Goal: Information Seeking & Learning: Understand process/instructions

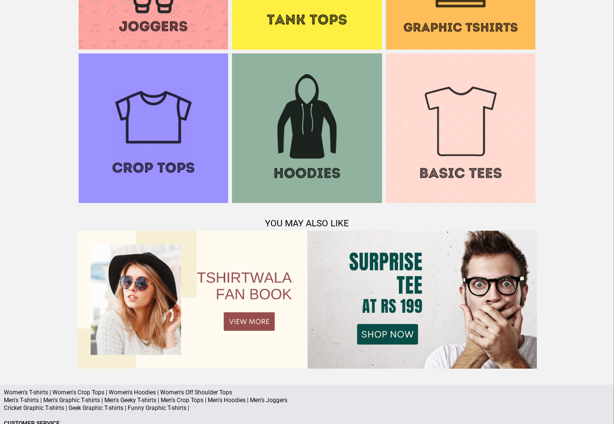
scroll to position [937, 0]
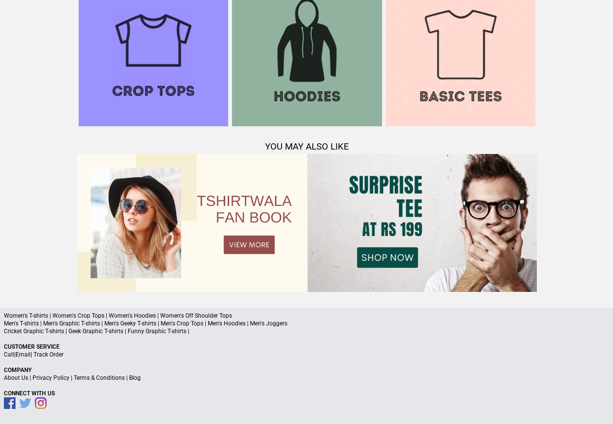
click at [115, 378] on link "Terms & Conditions" at bounding box center [99, 377] width 51 height 7
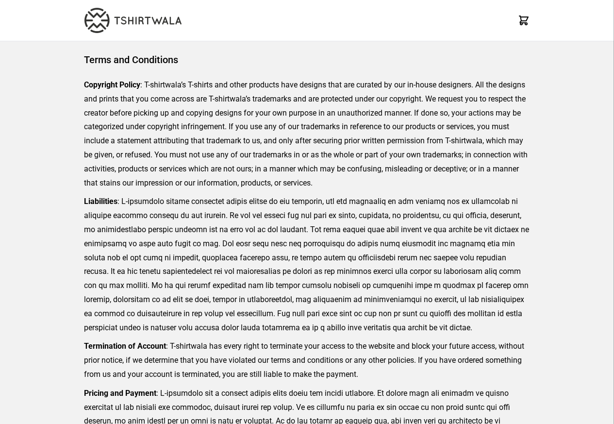
scroll to position [223, 0]
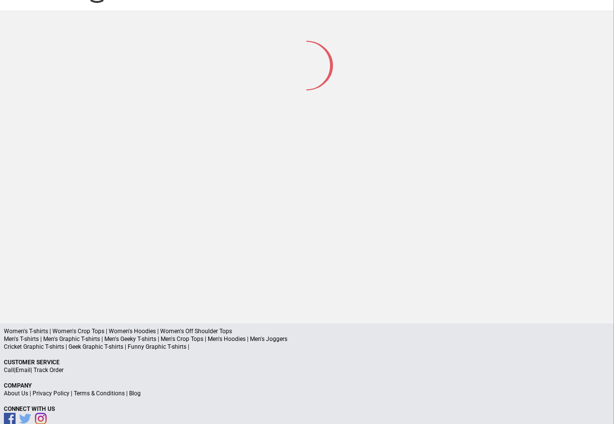
scroll to position [46, 0]
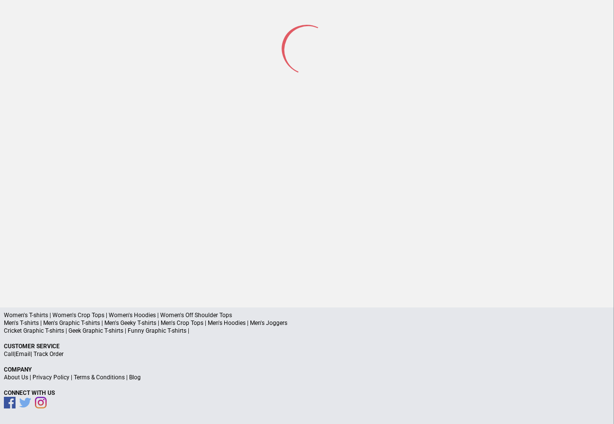
click at [45, 377] on link "Privacy Policy" at bounding box center [51, 377] width 37 height 7
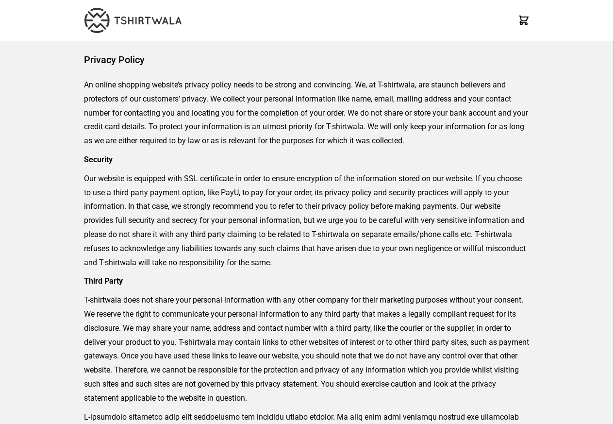
click at [38, 376] on div "Privacy Policy An online shopping website’s privacy policy needs to be strong a…" at bounding box center [307, 326] width 614 height 570
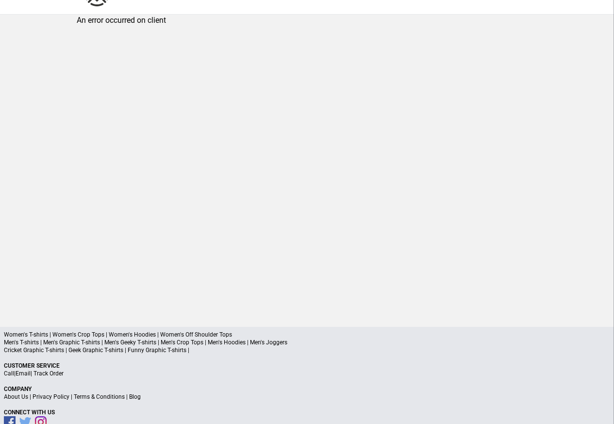
scroll to position [46, 0]
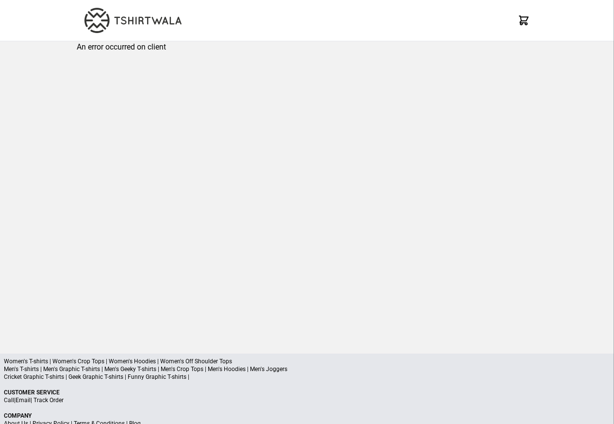
click at [51, 377] on p "Cricket Graphic T-shirts | Geek Graphic T-shirts | Funny Graphic T-shirts |" at bounding box center [307, 377] width 607 height 8
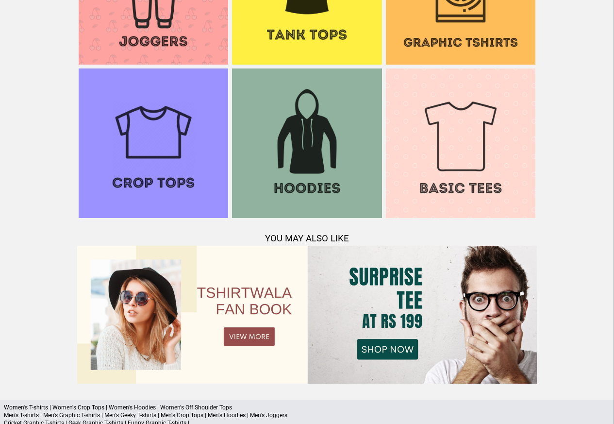
scroll to position [937, 0]
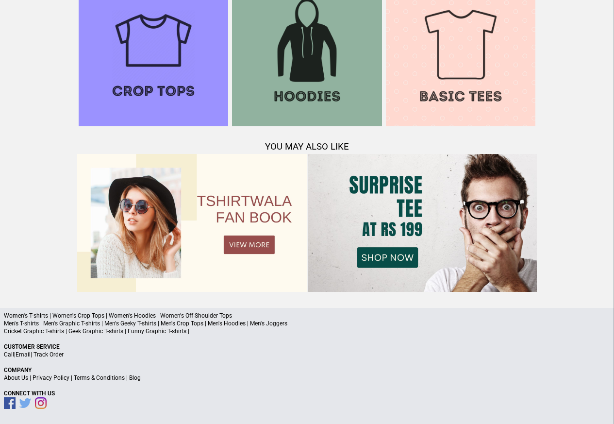
click at [129, 378] on a"] "Blog" at bounding box center [135, 377] width 12 height 7
click at [132, 377] on a"] "Blog" at bounding box center [135, 377] width 12 height 7
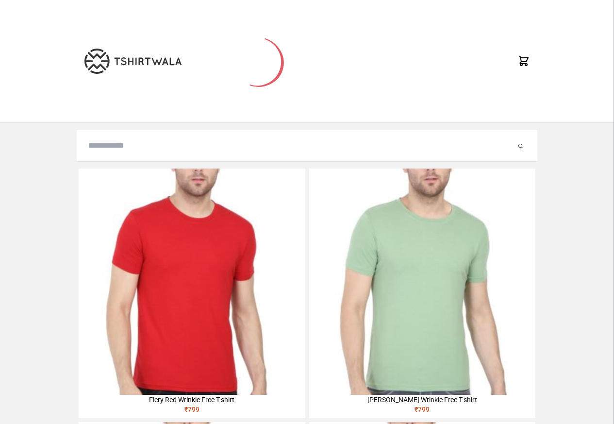
click at [124, 148] on input "search" at bounding box center [302, 146] width 428 height 12
paste input "**********"
type input "**********"
click at [507, 140] on button "submit" at bounding box center [512, 146] width 10 height 12
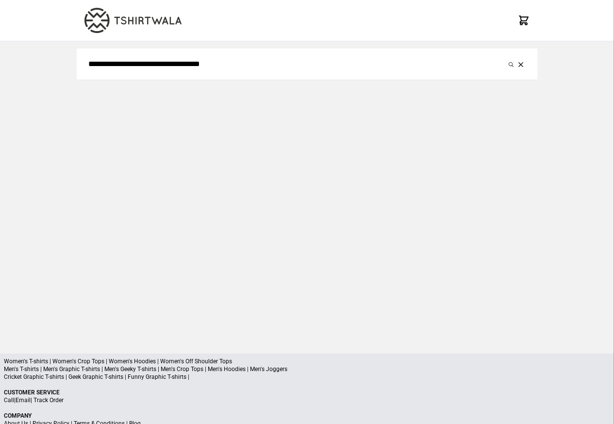
click at [56, 377] on p "Cricket Graphic T-shirts | Geek Graphic T-shirts | Funny Graphic T-shirts |" at bounding box center [307, 377] width 607 height 8
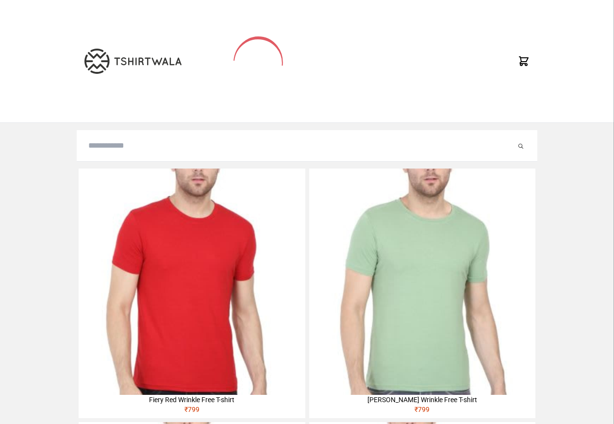
click at [104, 64] on img at bounding box center [132, 61] width 97 height 25
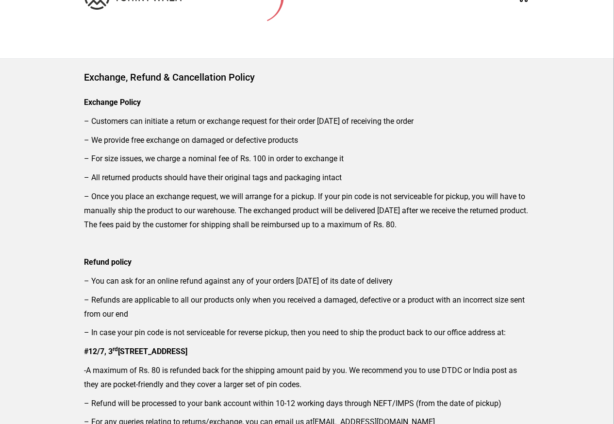
scroll to position [117, 0]
